Goal: Task Accomplishment & Management: Manage account settings

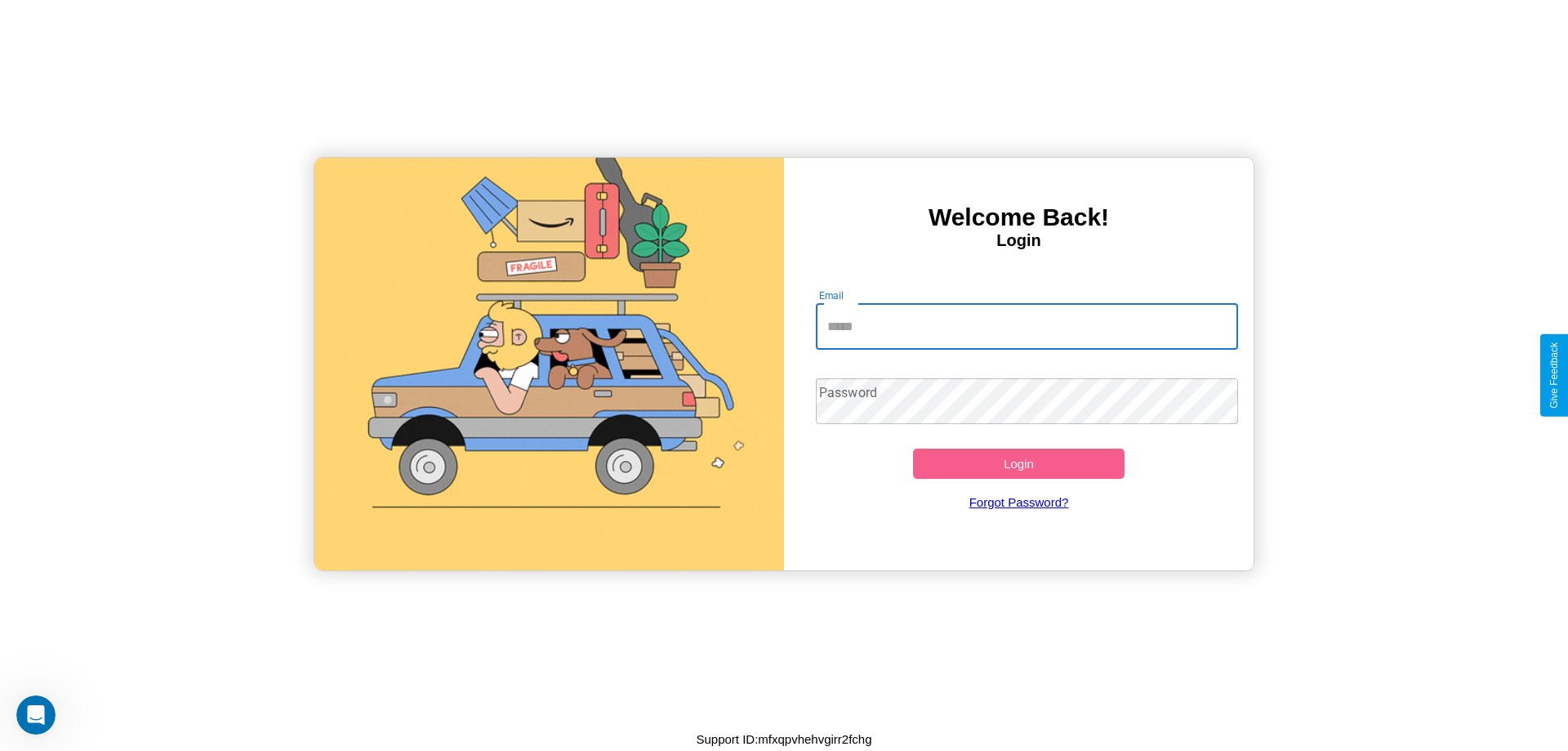
click at [1027, 326] on input "Email" at bounding box center [1027, 326] width 423 height 46
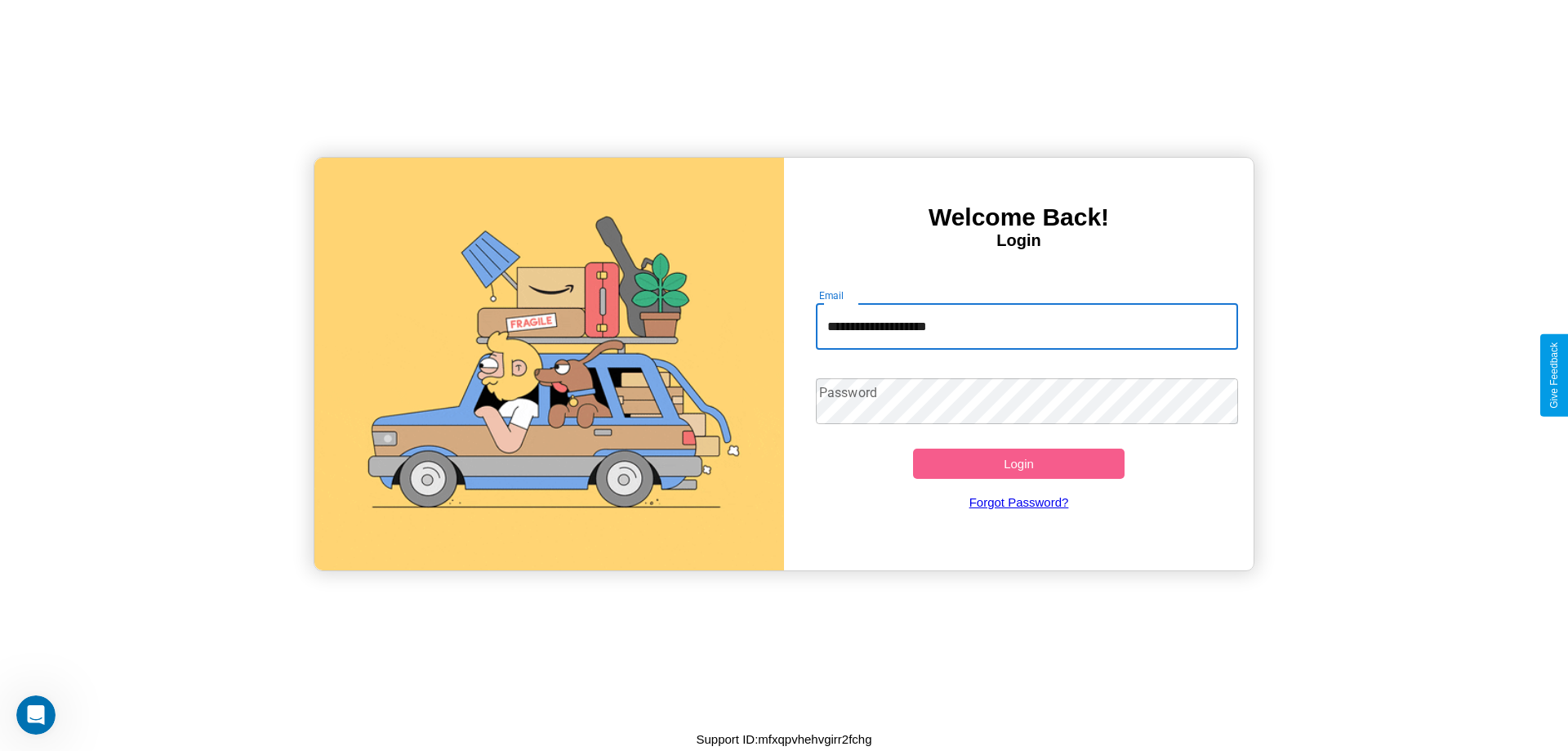
type input "**********"
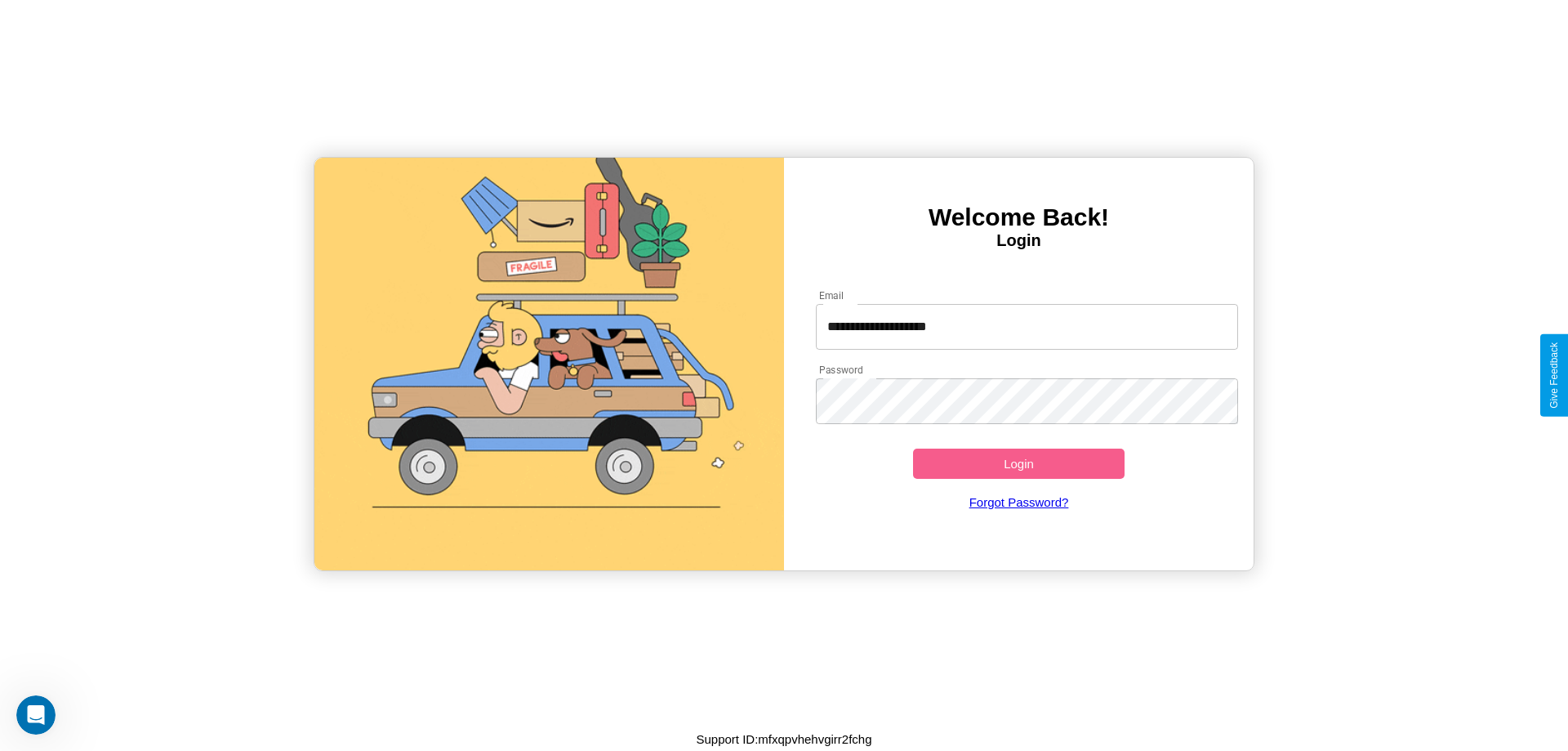
click at [1018, 463] on button "Login" at bounding box center [1018, 464] width 211 height 30
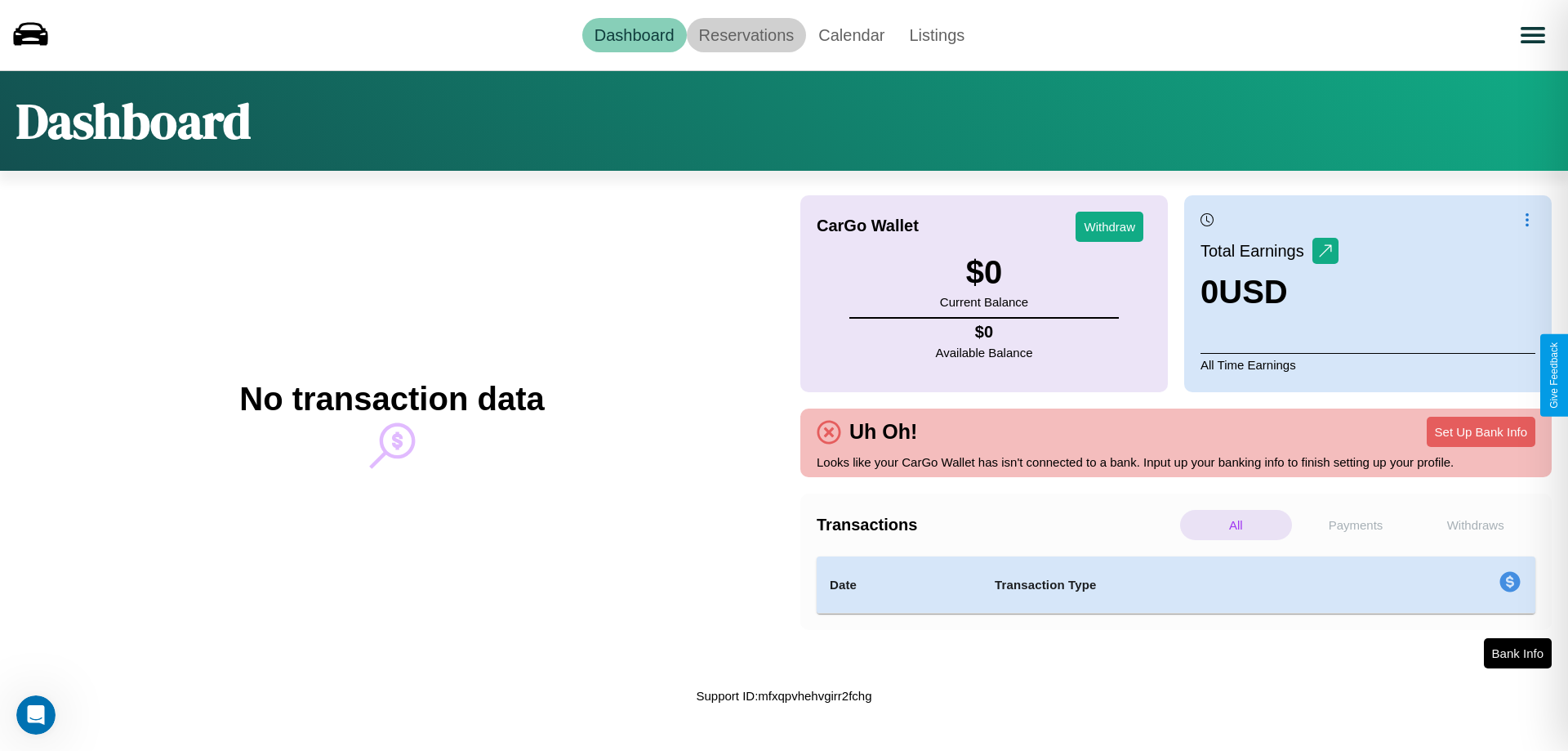
click at [746, 34] on link "Reservations" at bounding box center [747, 35] width 120 height 34
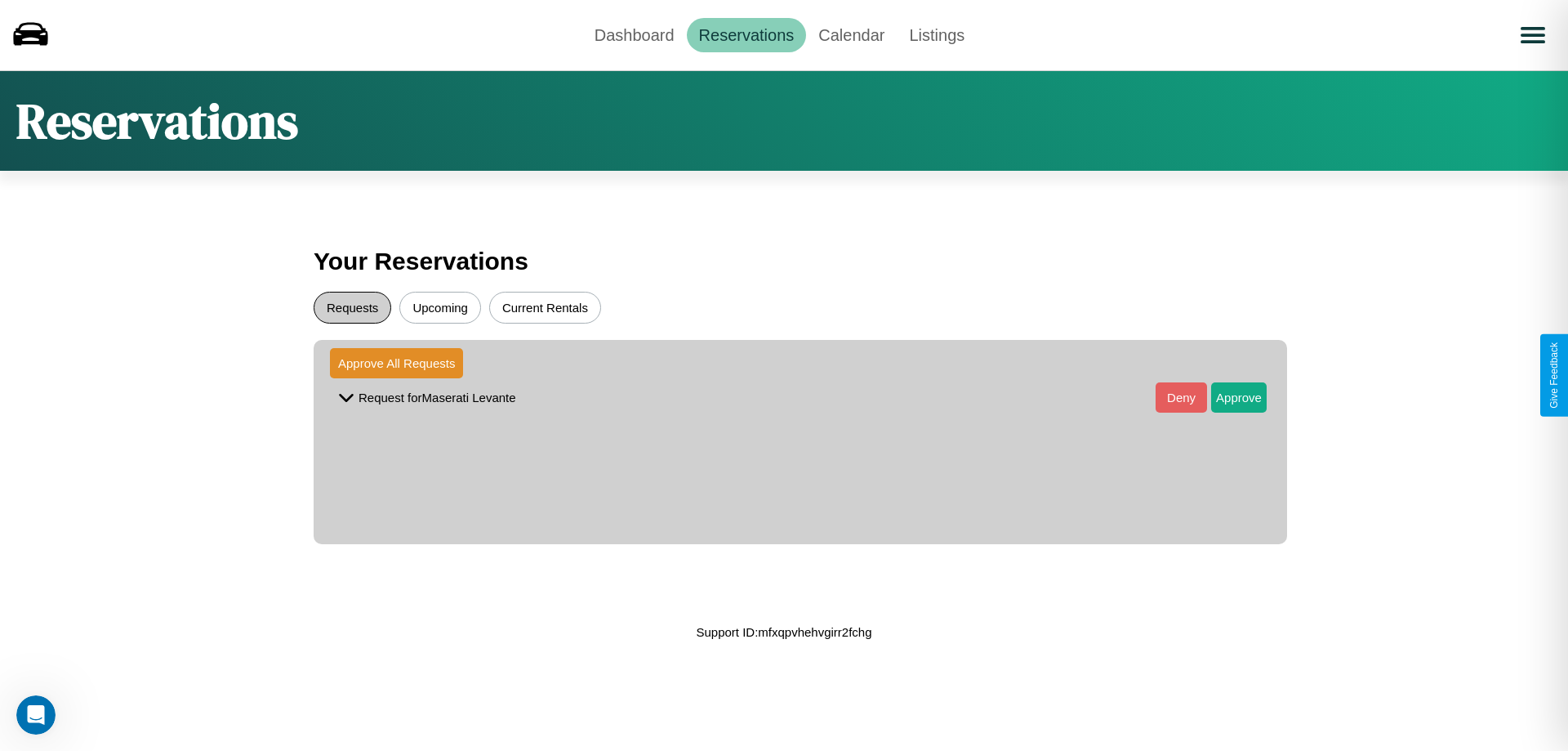
click at [352, 307] on button "Requests" at bounding box center [353, 307] width 78 height 31
click at [1227, 397] on button "Approve" at bounding box center [1239, 397] width 55 height 30
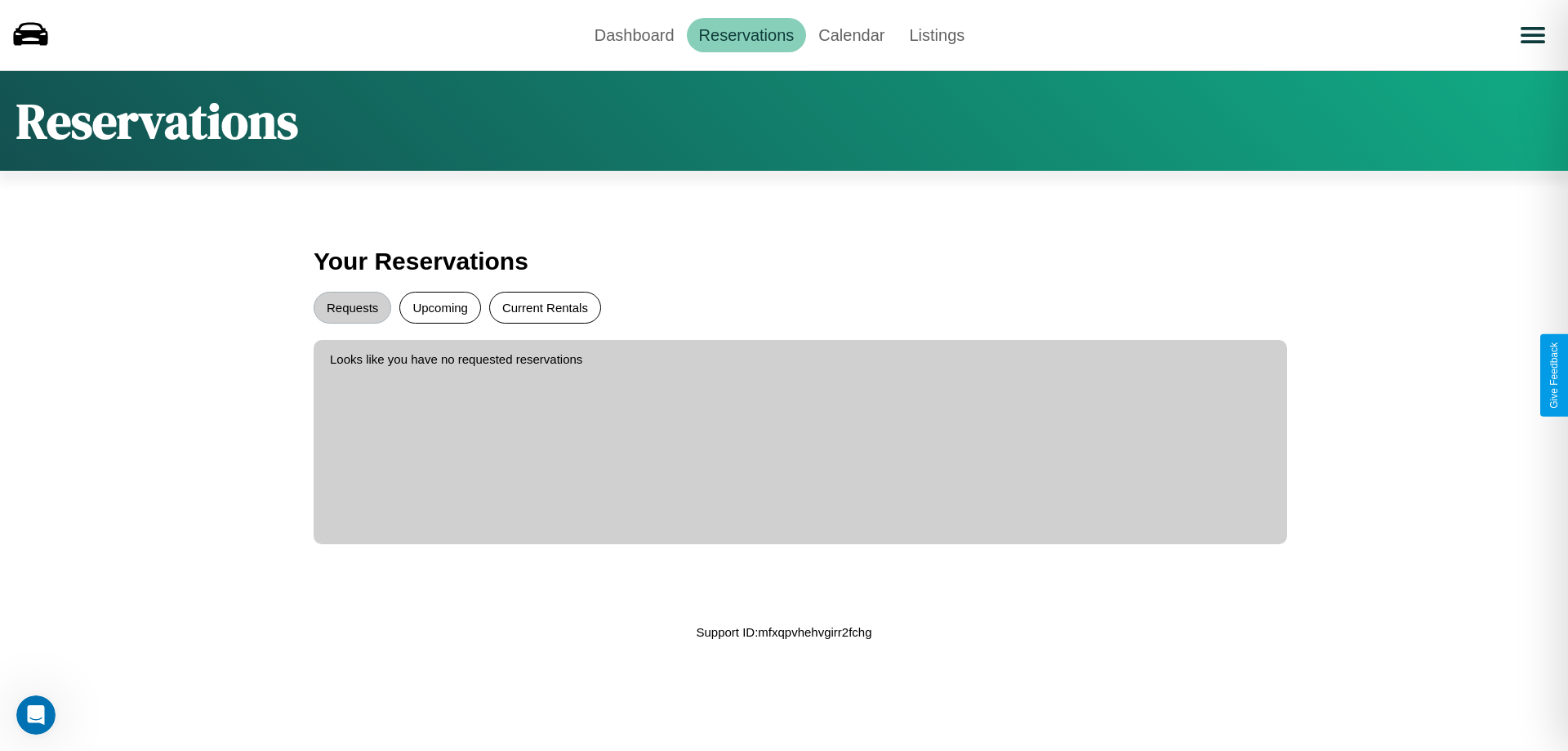
click at [545, 307] on button "Current Rentals" at bounding box center [545, 307] width 112 height 31
